Goal: Task Accomplishment & Management: Complete application form

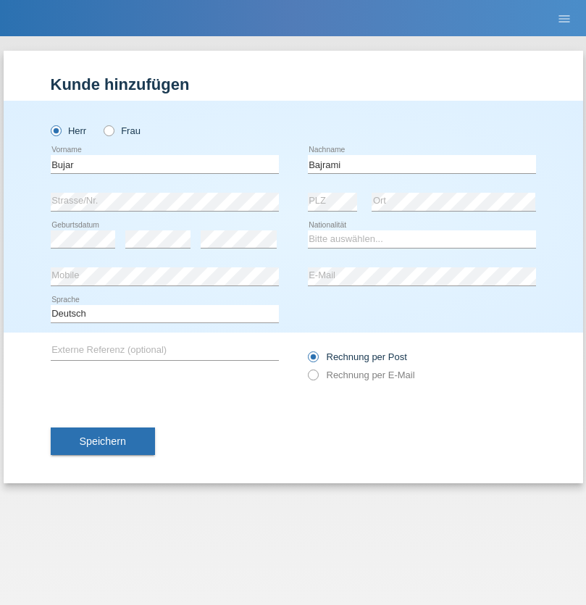
type input "Bajrami"
select select "MK"
select select "C"
select select "26"
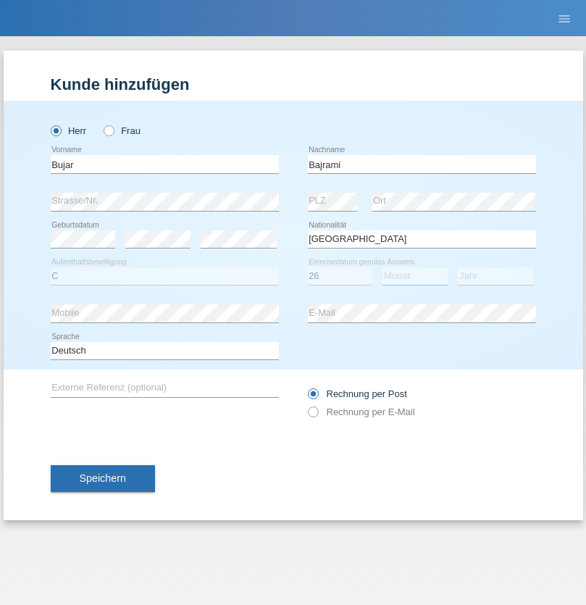
select select "02"
select select "2021"
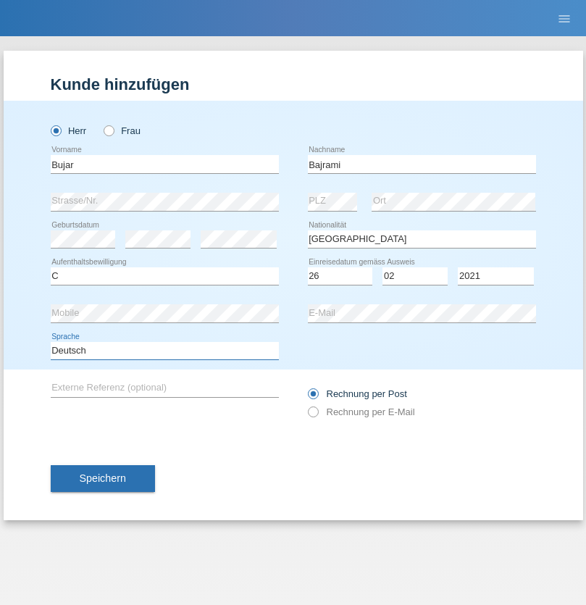
select select "en"
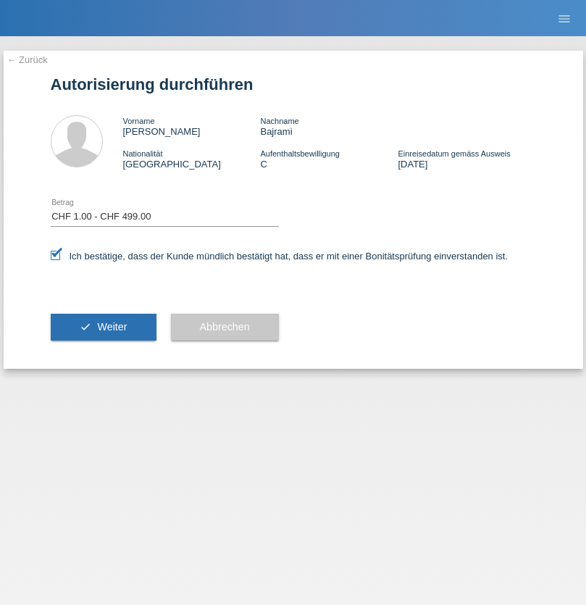
select select "1"
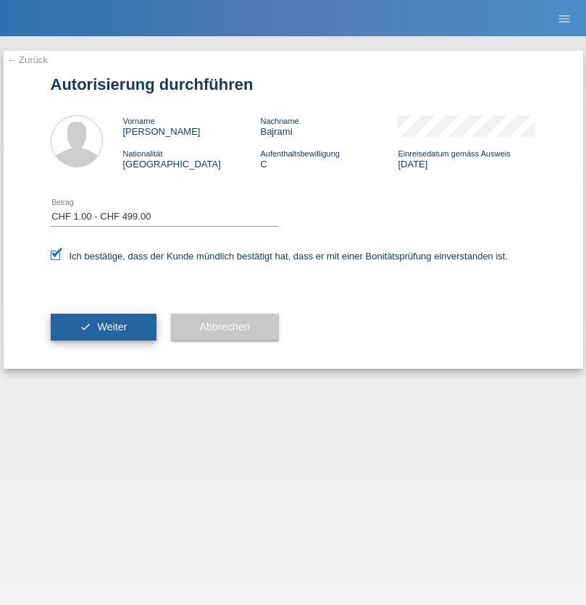
click at [103, 327] on span "Weiter" at bounding box center [112, 327] width 30 height 12
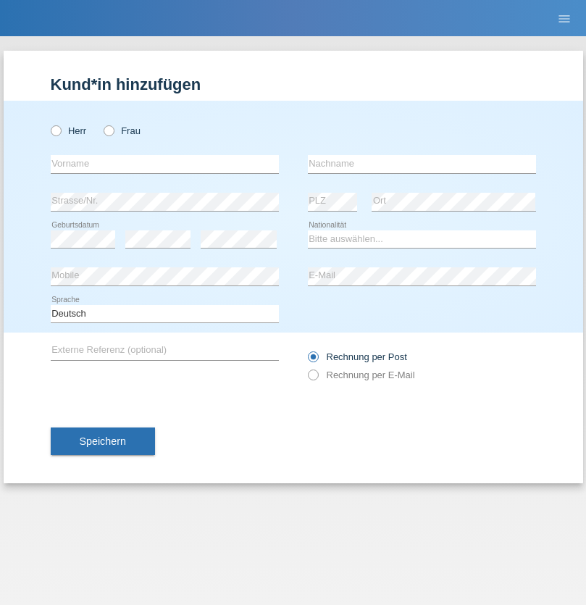
radio input "true"
click at [164, 164] on input "text" at bounding box center [165, 164] width 228 height 18
type input "Katarina"
click at [421, 164] on input "text" at bounding box center [422, 164] width 228 height 18
type input "Bacic"
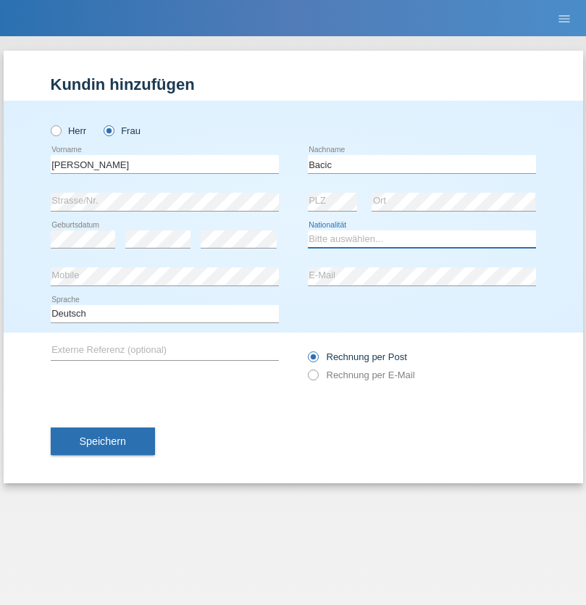
select select "CH"
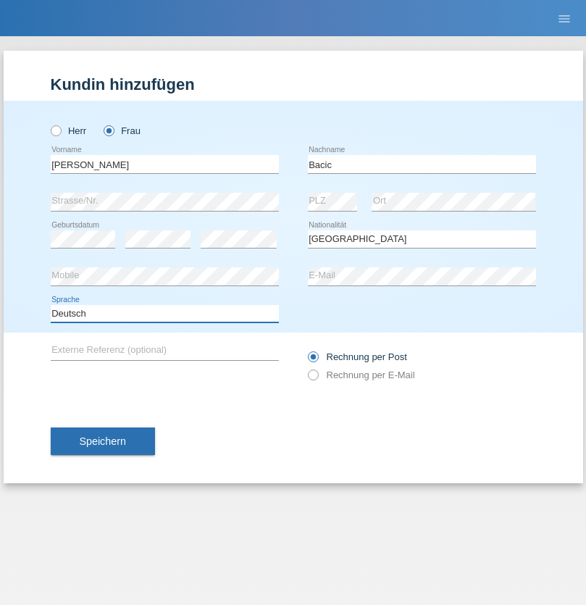
select select "en"
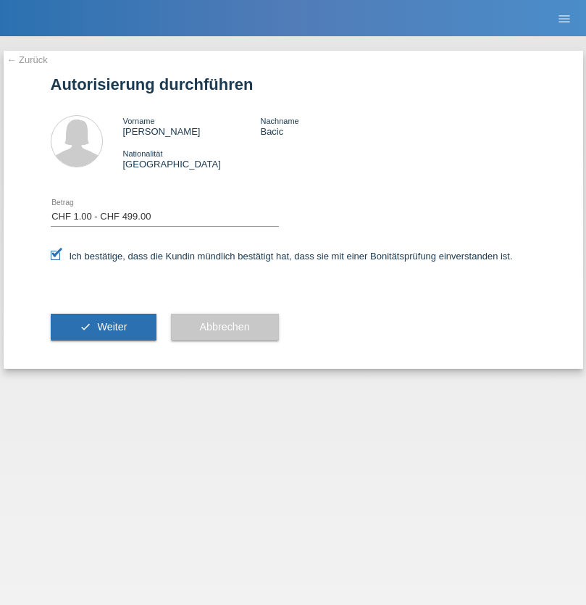
select select "1"
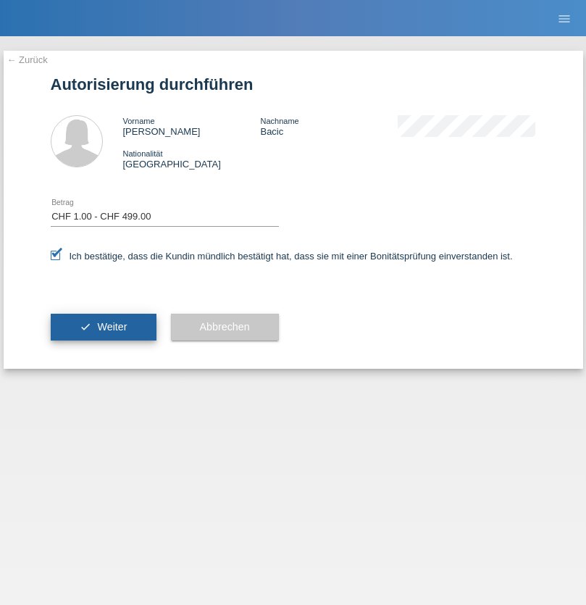
click at [103, 327] on span "Weiter" at bounding box center [112, 327] width 30 height 12
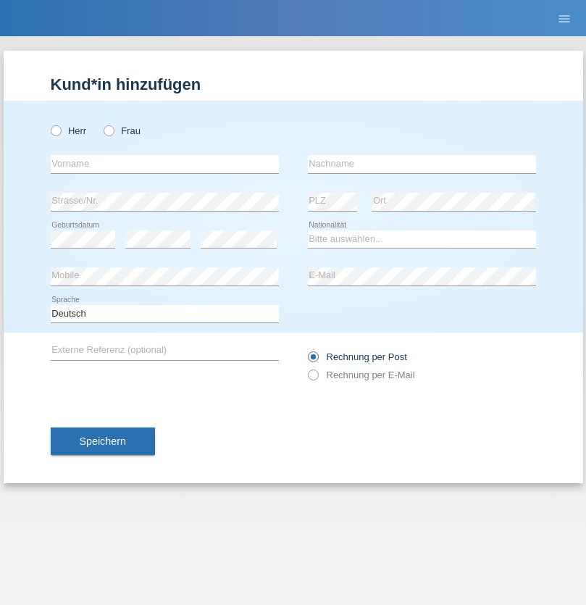
radio input "true"
click at [164, 164] on input "text" at bounding box center [165, 164] width 228 height 18
type input "Ruth"
click at [421, 164] on input "text" at bounding box center [422, 164] width 228 height 18
type input "Krebs"
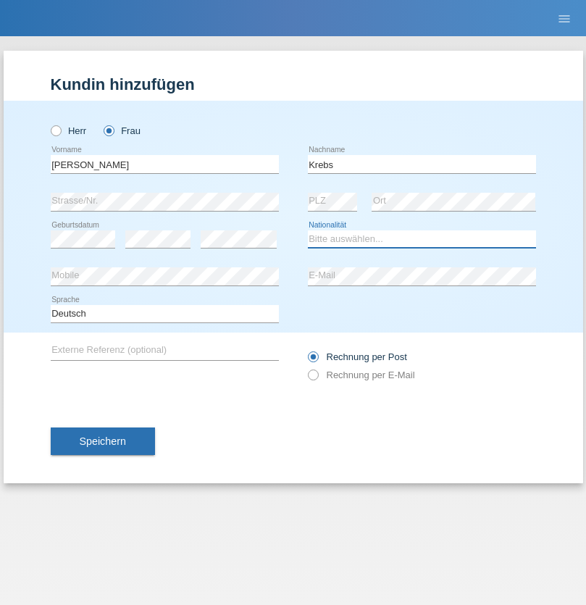
select select "CH"
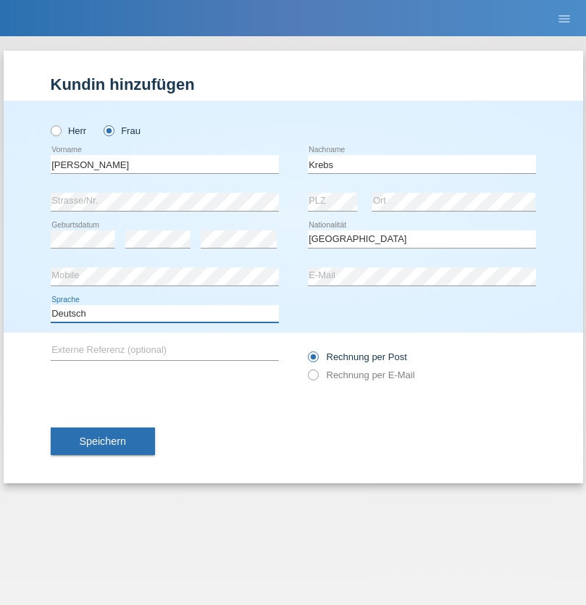
select select "en"
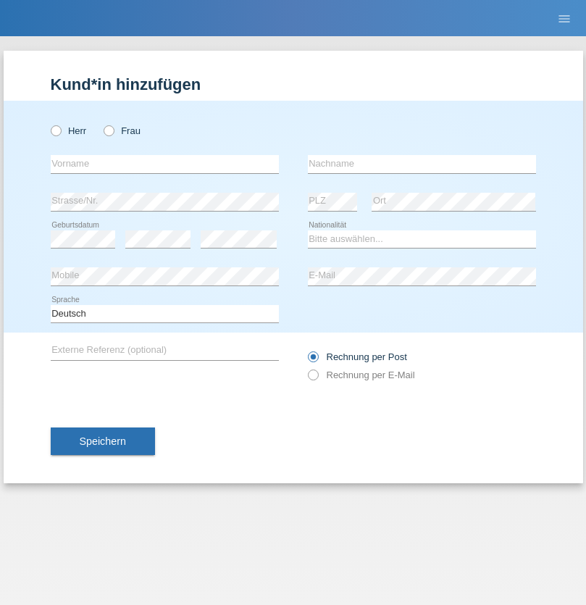
radio input "true"
click at [164, 164] on input "text" at bounding box center [165, 164] width 228 height 18
type input "Qovanaj"
click at [421, 164] on input "text" at bounding box center [422, 164] width 228 height 18
type input "Shaban"
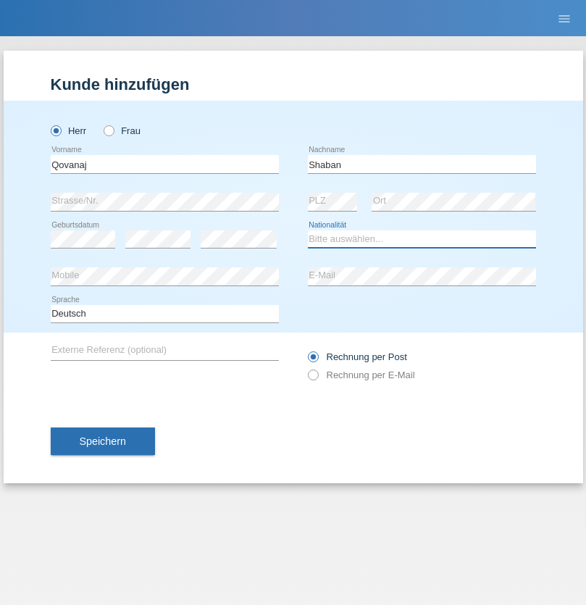
select select "CH"
radio input "true"
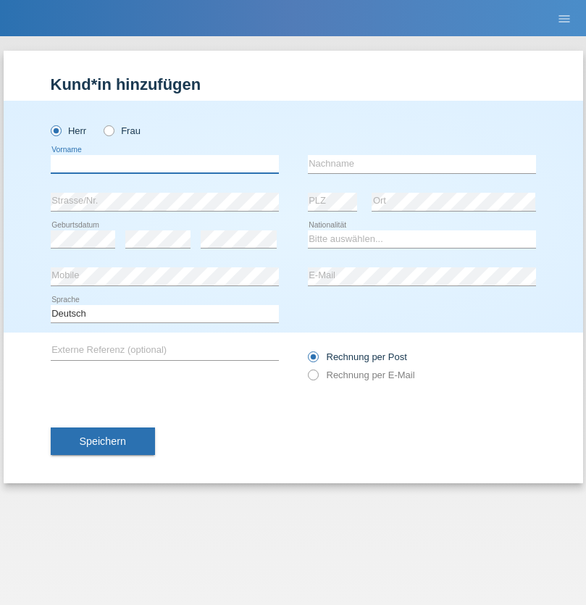
click at [164, 164] on input "text" at bounding box center [165, 164] width 228 height 18
type input "Edinson"
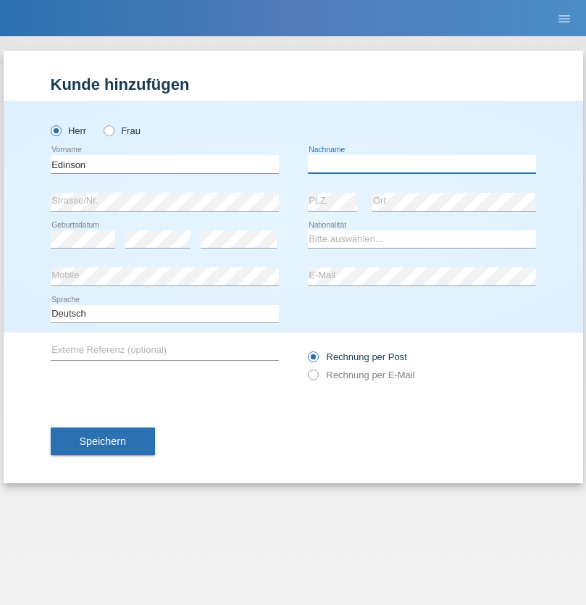
click at [421, 164] on input "text" at bounding box center [422, 164] width 228 height 18
type input "[PERSON_NAME]"
select select "PT"
select select "C"
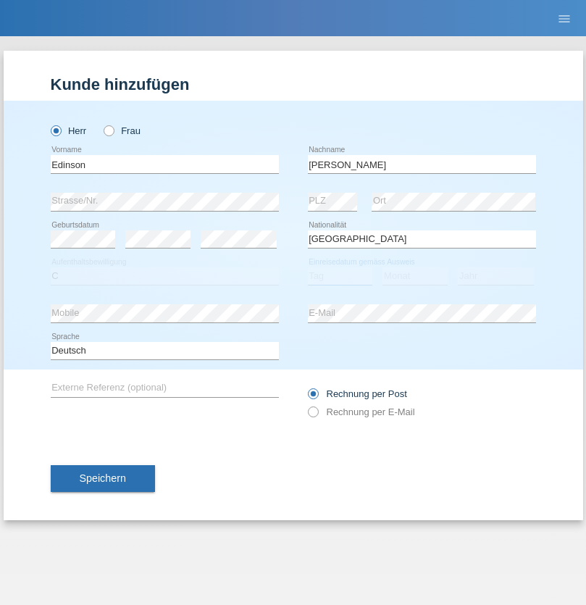
select select "23"
select select "08"
select select "2021"
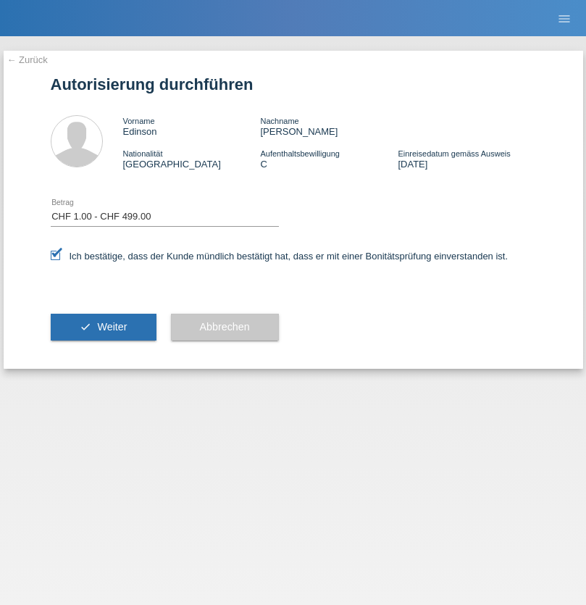
select select "1"
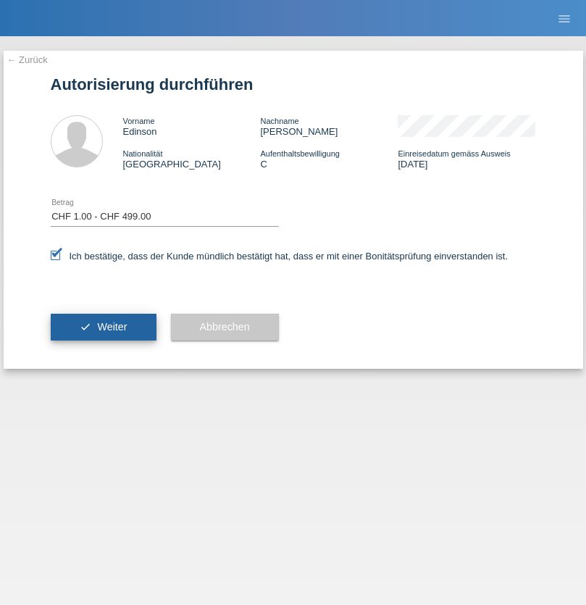
click at [103, 327] on span "Weiter" at bounding box center [112, 327] width 30 height 12
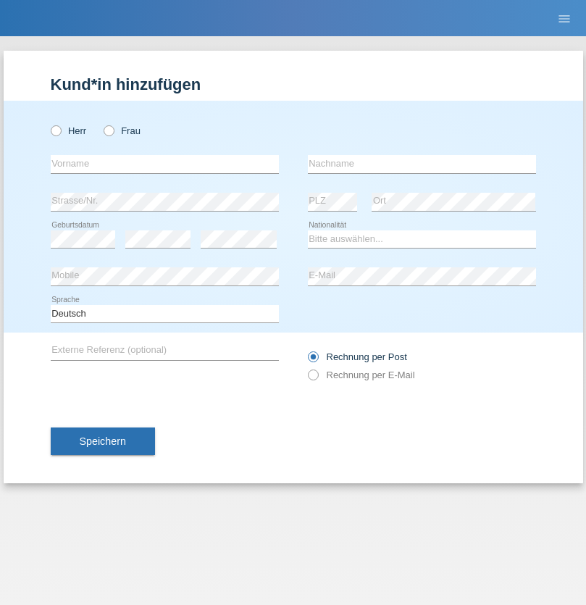
radio input "true"
click at [164, 164] on input "text" at bounding box center [165, 164] width 228 height 18
type input "Jashari lmeri"
click at [421, 164] on input "text" at bounding box center [422, 164] width 228 height 18
type input "Rabije"
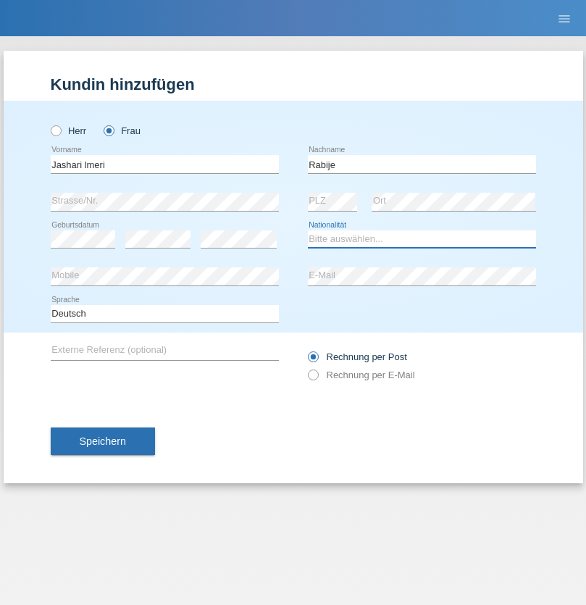
select select "CH"
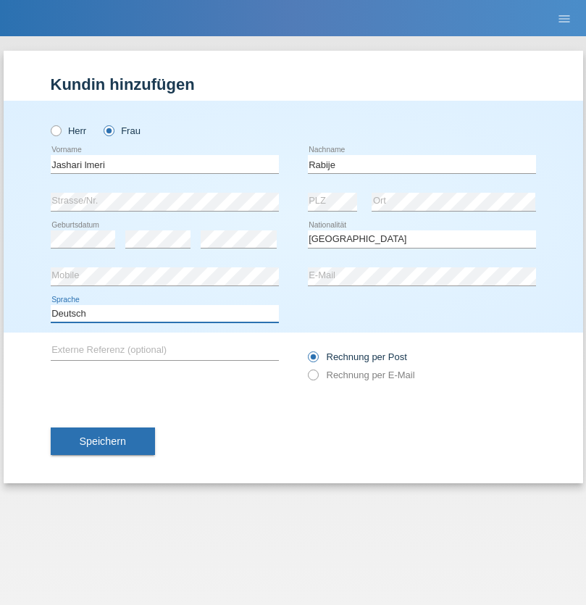
select select "en"
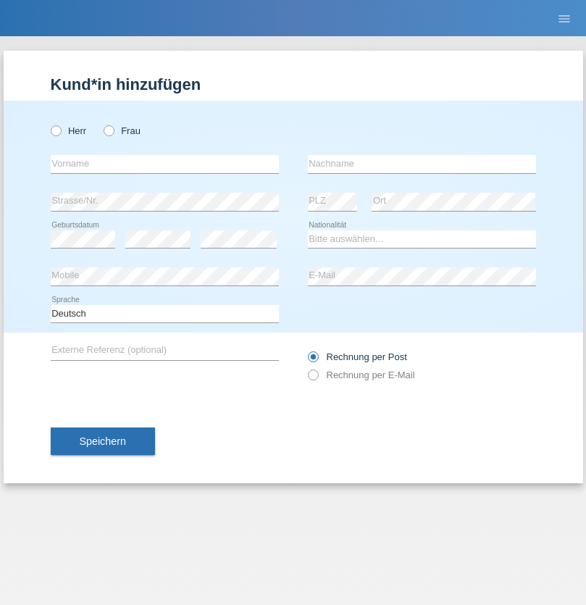
radio input "true"
click at [164, 164] on input "text" at bounding box center [165, 164] width 228 height 18
type input "firat"
click at [421, 164] on input "text" at bounding box center [422, 164] width 228 height 18
type input "kara"
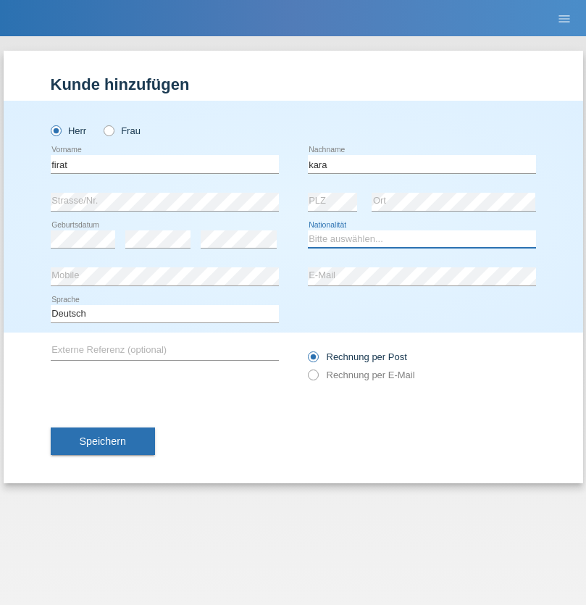
select select "CH"
radio input "true"
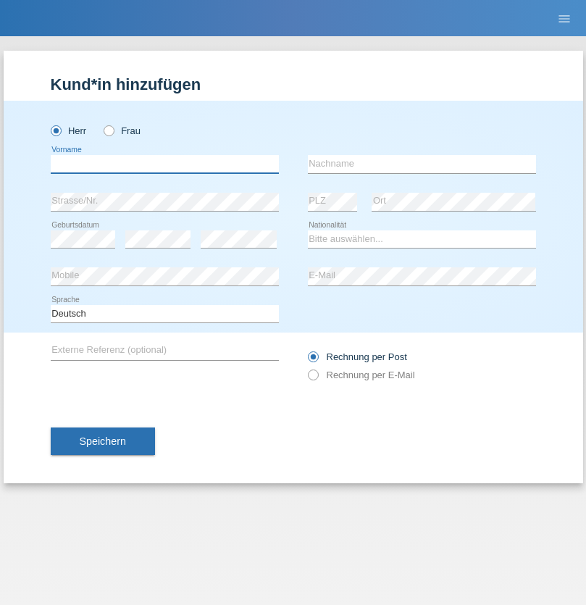
click at [164, 164] on input "text" at bounding box center [165, 164] width 228 height 18
type input "Gigov"
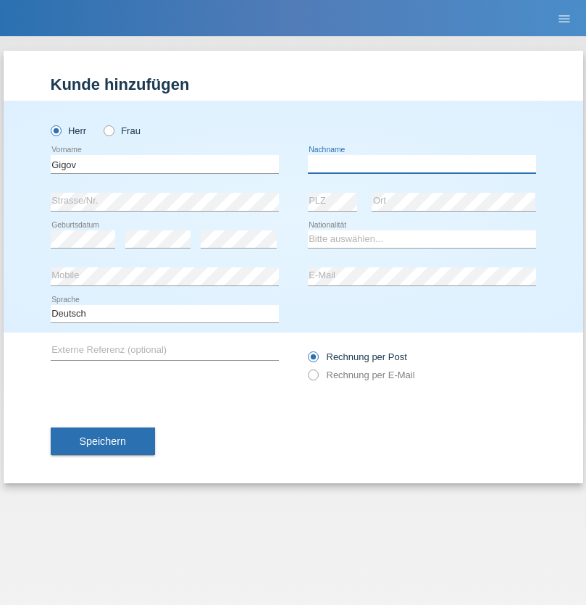
click at [421, 164] on input "text" at bounding box center [422, 164] width 228 height 18
type input "Zhan"
select select "BG"
select select "C"
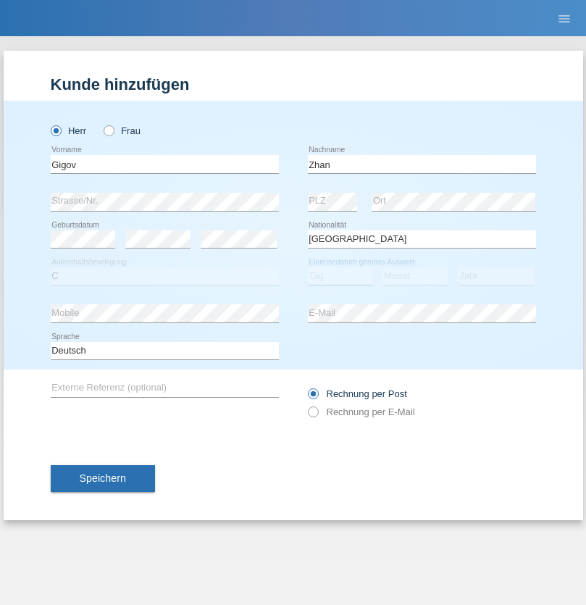
select select "23"
select select "10"
select select "2021"
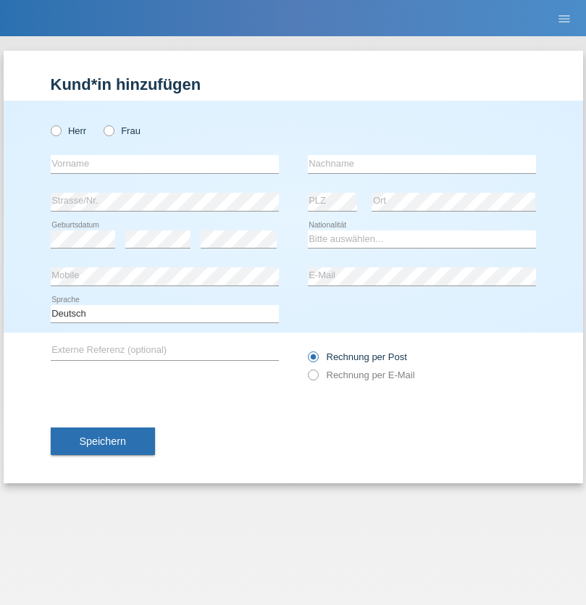
radio input "true"
click at [164, 164] on input "text" at bounding box center [165, 164] width 228 height 18
type input "Amand"
click at [421, 164] on input "text" at bounding box center [422, 164] width 228 height 18
type input "Pires"
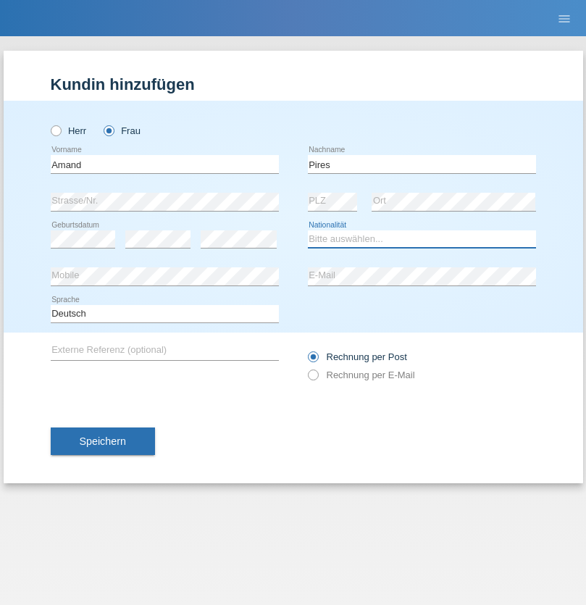
select select "CH"
radio input "true"
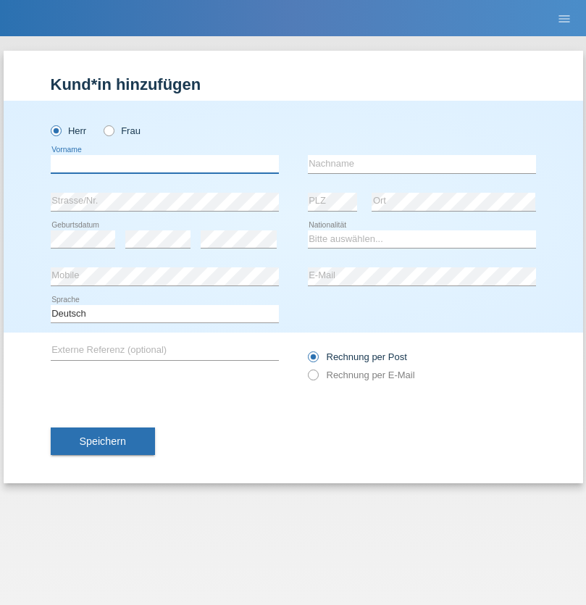
click at [164, 164] on input "text" at bounding box center [165, 164] width 228 height 18
type input "Anwar"
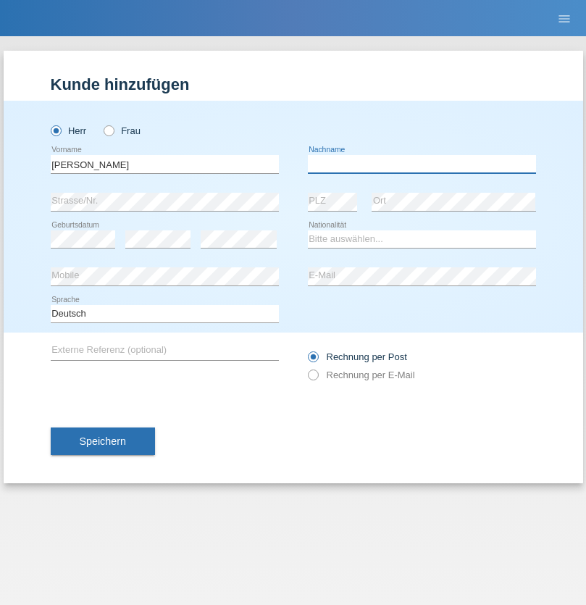
click at [421, 164] on input "text" at bounding box center [422, 164] width 228 height 18
type input "Saidi"
select select "CH"
radio input "true"
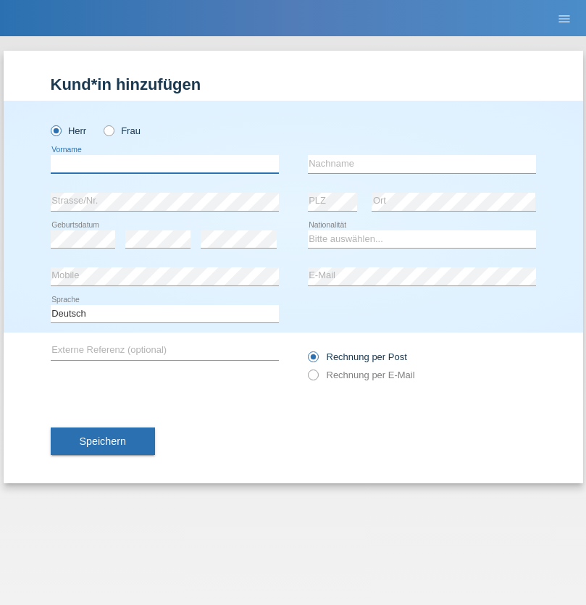
click at [164, 164] on input "text" at bounding box center [165, 164] width 228 height 18
type input "Matusa"
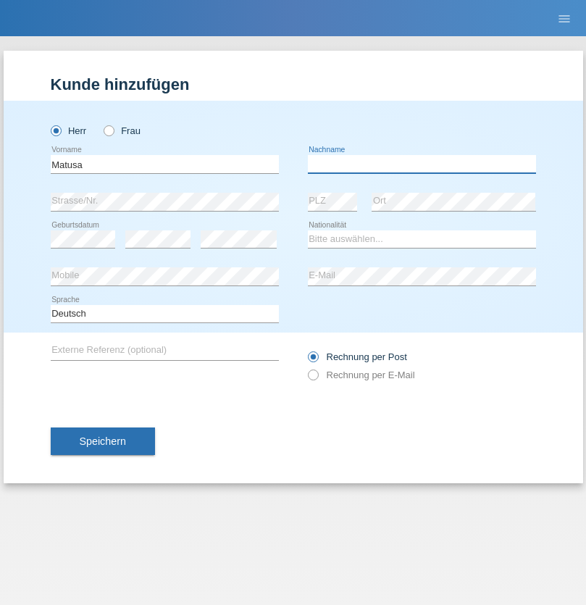
click at [421, 164] on input "text" at bounding box center [422, 164] width 228 height 18
type input "[PERSON_NAME]"
select select "OM"
select select "C"
select select "01"
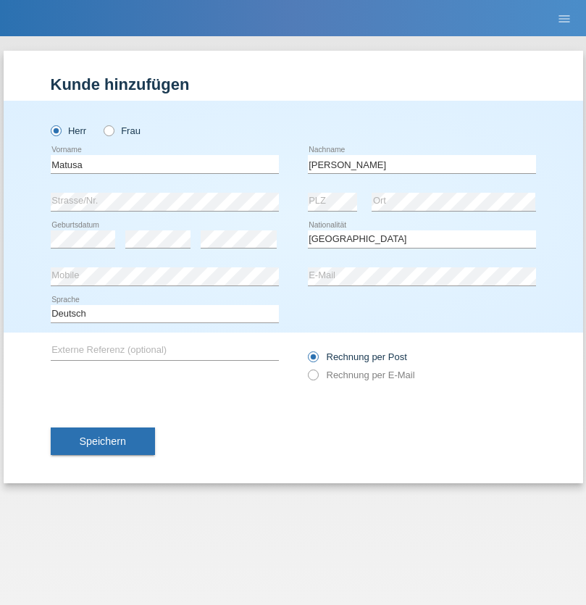
select select "06"
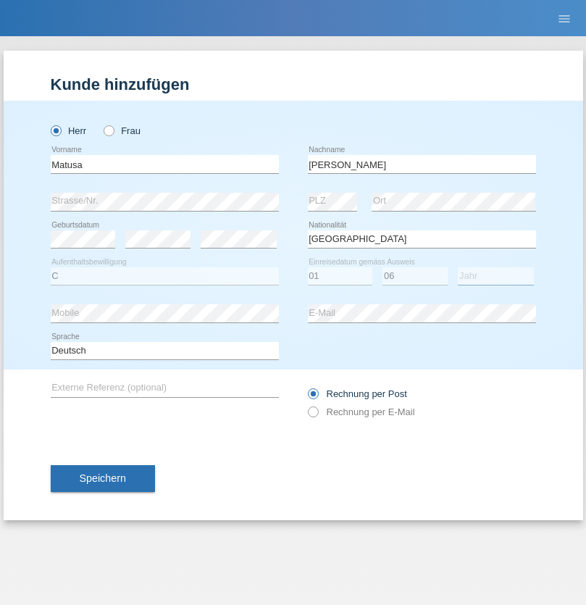
select select "2016"
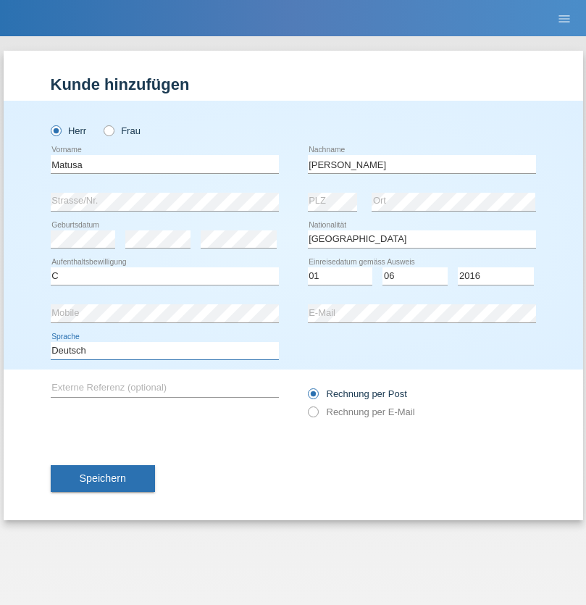
select select "en"
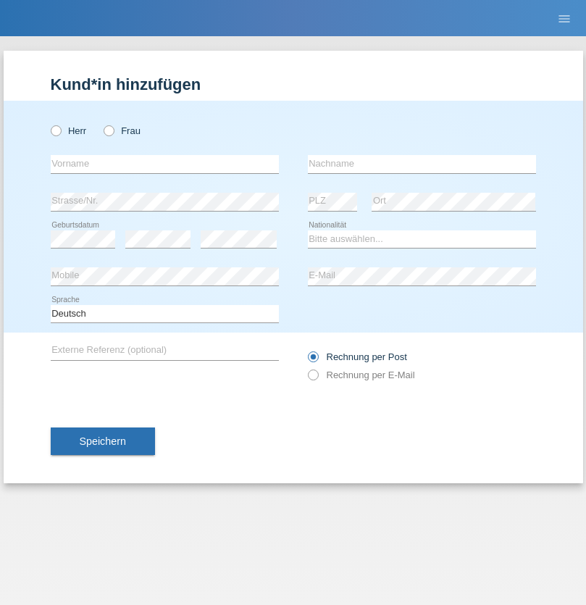
radio input "true"
click at [164, 164] on input "text" at bounding box center [165, 164] width 228 height 18
type input "[PERSON_NAME]"
click at [421, 164] on input "text" at bounding box center [422, 164] width 228 height 18
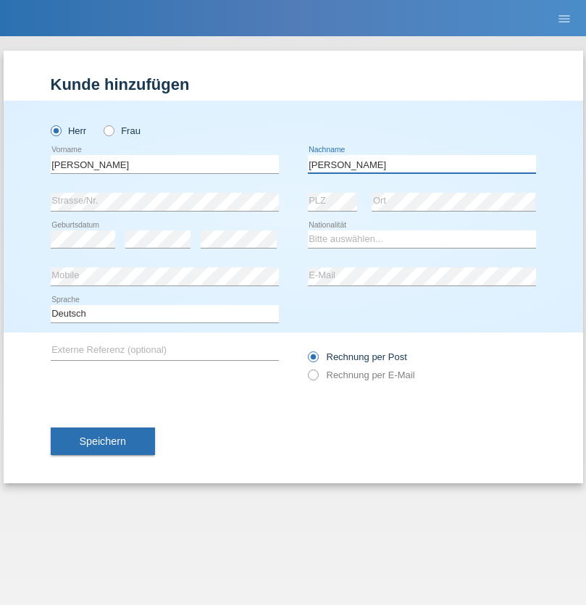
type input "[PERSON_NAME]"
select select "PT"
select select "C"
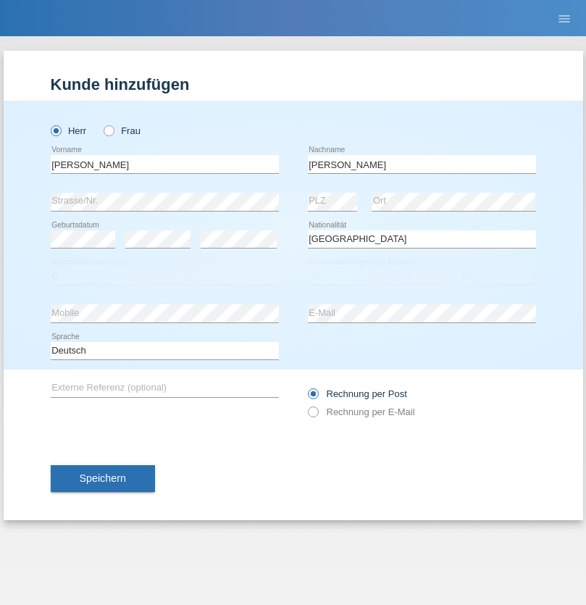
select select "23"
select select "08"
select select "2021"
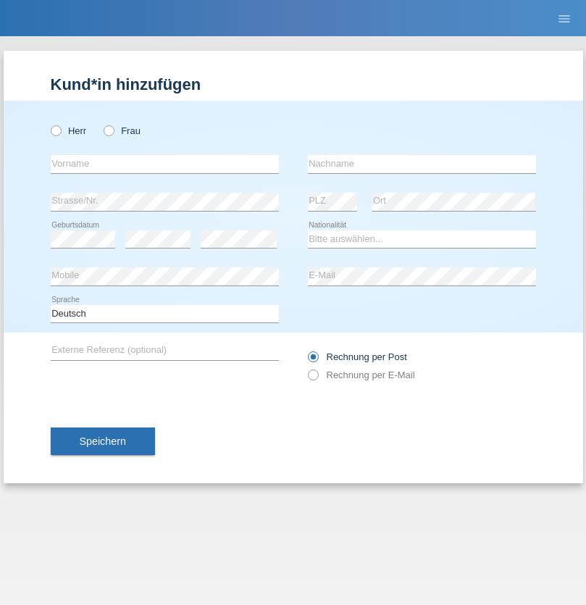
radio input "true"
click at [164, 164] on input "text" at bounding box center [165, 164] width 228 height 18
type input "[PERSON_NAME]"
click at [421, 164] on input "text" at bounding box center [422, 164] width 228 height 18
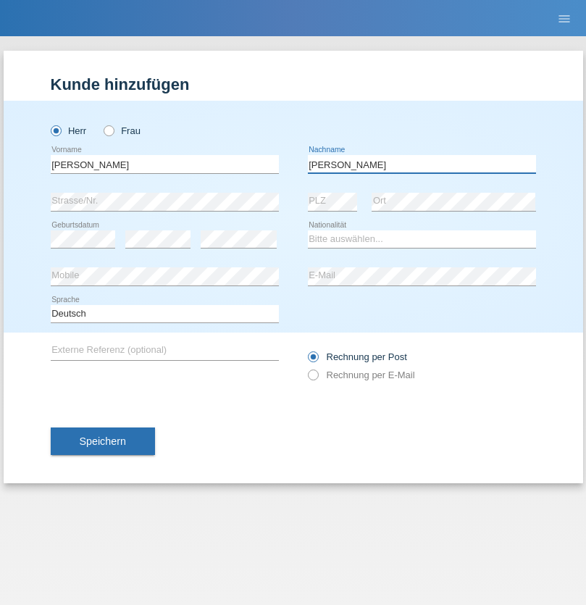
type input "Meier"
select select "CH"
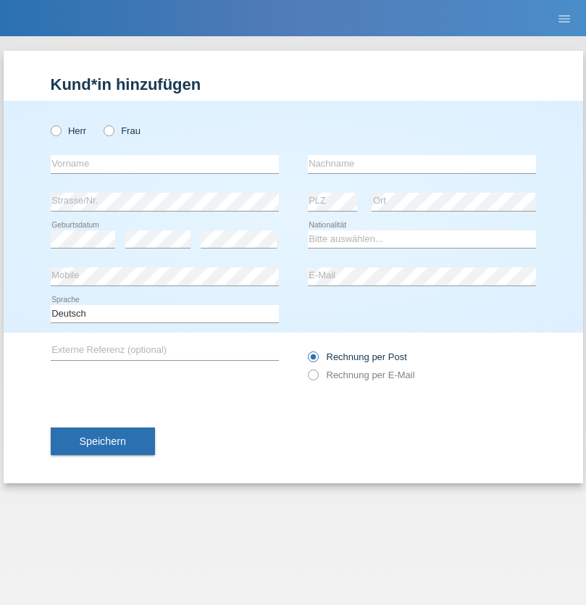
radio input "true"
click at [164, 164] on input "text" at bounding box center [165, 164] width 228 height 18
type input "Szilvia"
click at [421, 164] on input "text" at bounding box center [422, 164] width 228 height 18
type input "Olakh"
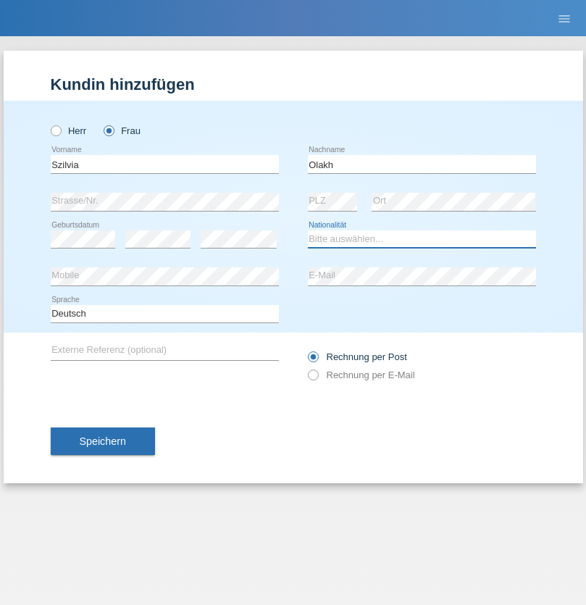
select select "UA"
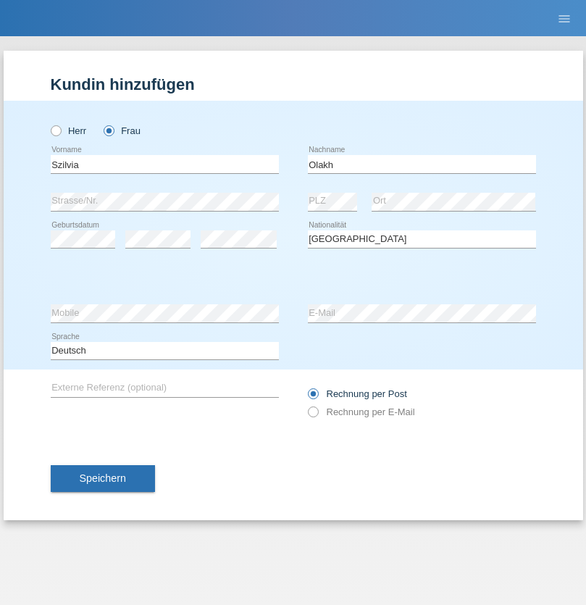
select select "C"
select select "14"
select select "09"
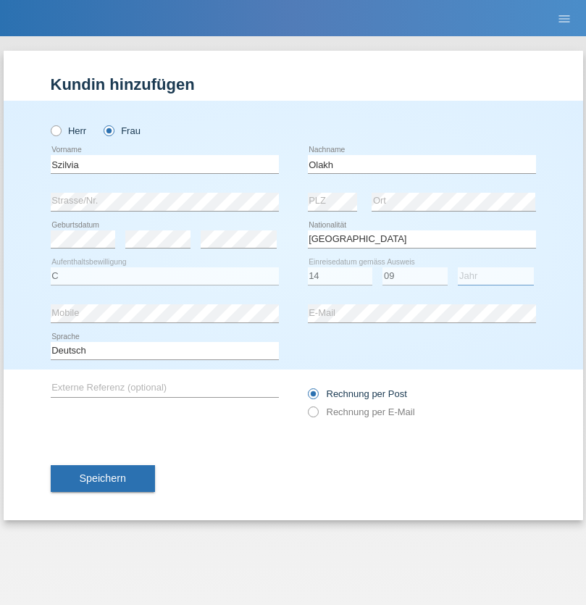
select select "2021"
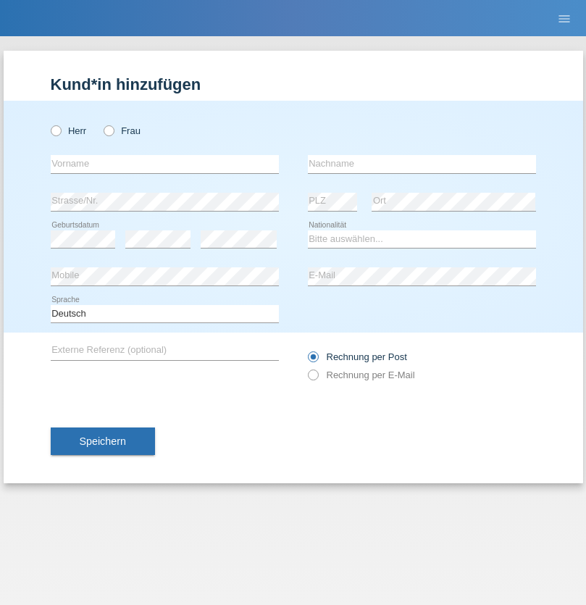
radio input "true"
click at [164, 164] on input "text" at bounding box center [165, 164] width 228 height 18
type input "Asrit"
click at [421, 164] on input "text" at bounding box center [422, 164] width 228 height 18
type input "Kupa"
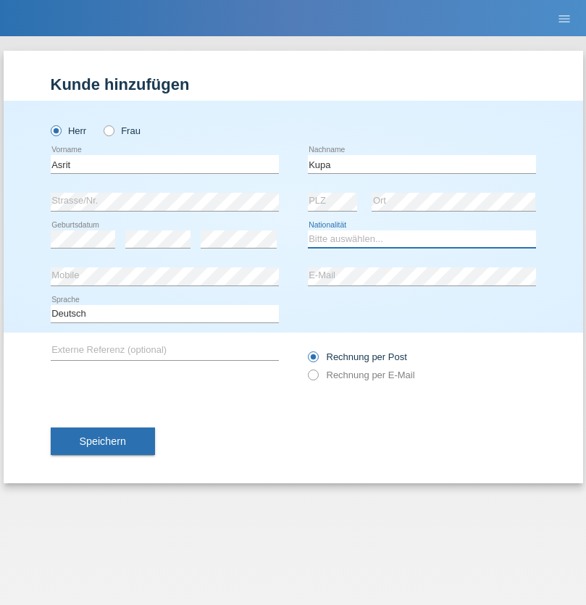
select select "MK"
select select "C"
select select "27"
select select "05"
radio input "true"
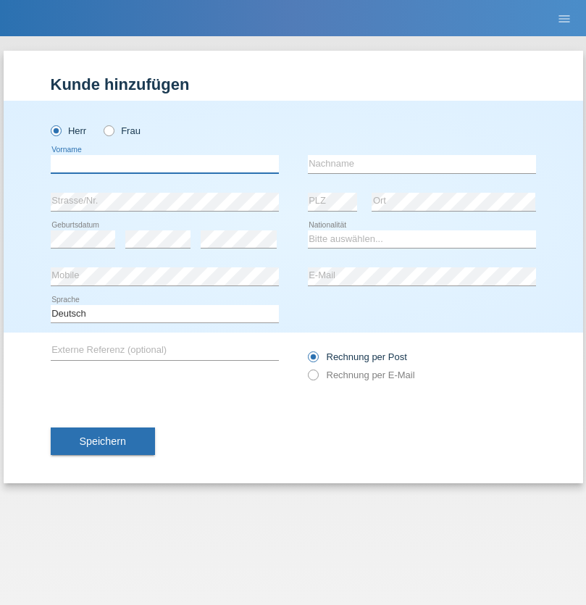
click at [164, 164] on input "text" at bounding box center [165, 164] width 228 height 18
type input "Ibrahim"
click at [421, 164] on input "text" at bounding box center [422, 164] width 228 height 18
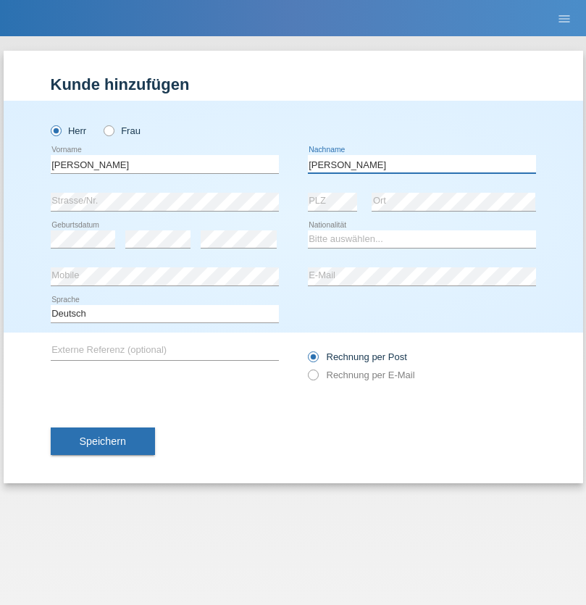
type input "Abbas"
select select "SY"
select select "C"
select select "14"
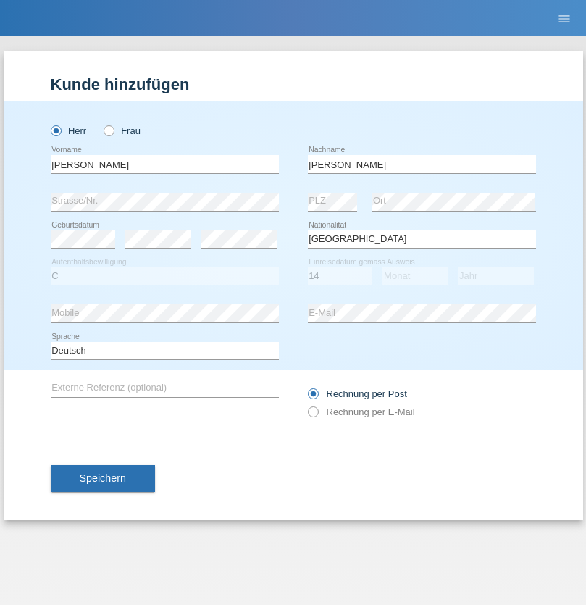
select select "09"
select select "2021"
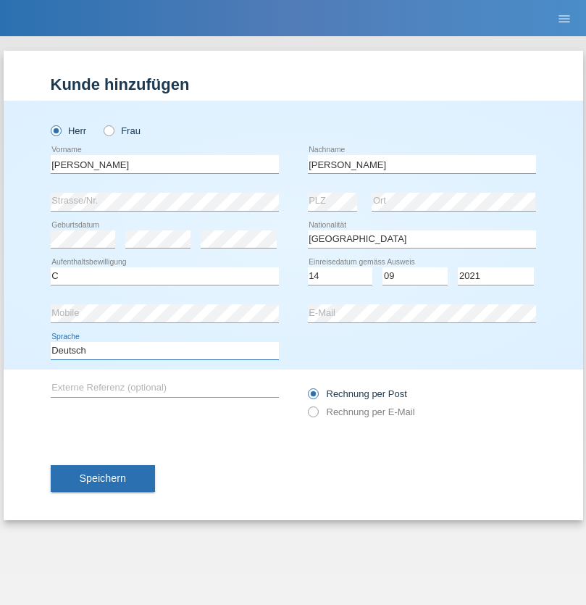
select select "en"
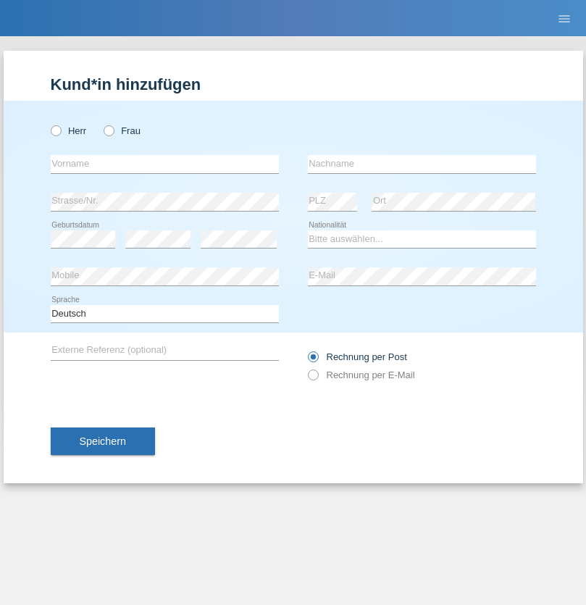
radio input "true"
select select "CH"
radio input "true"
click at [164, 164] on input "text" at bounding box center [165, 164] width 228 height 18
type input "[PERSON_NAME]"
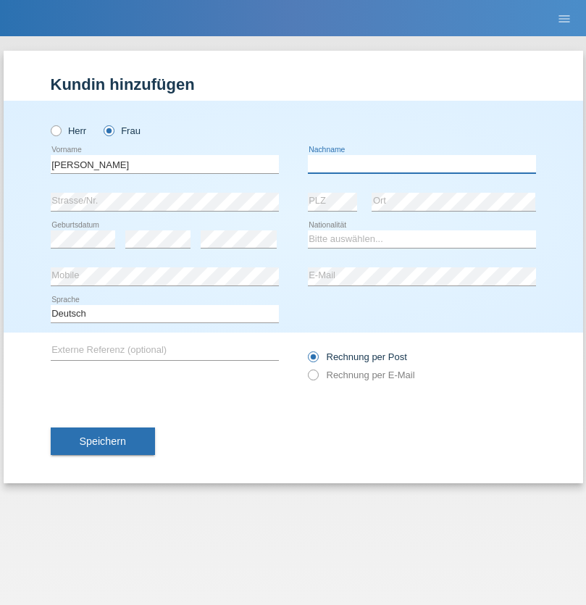
click at [421, 164] on input "text" at bounding box center [422, 164] width 228 height 18
type input "Bacic"
select select "CH"
